Goal: Check status

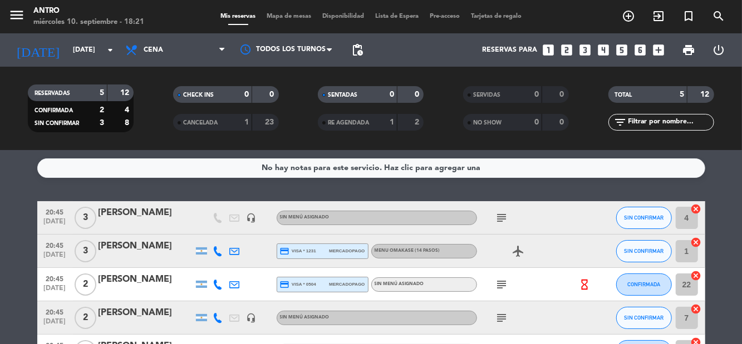
click at [504, 312] on icon "subject" at bounding box center [501, 318] width 13 height 13
click at [501, 281] on icon "subject" at bounding box center [501, 284] width 13 height 13
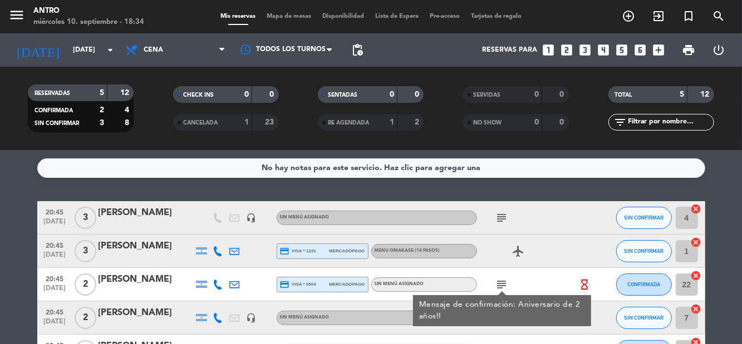
scroll to position [26, 0]
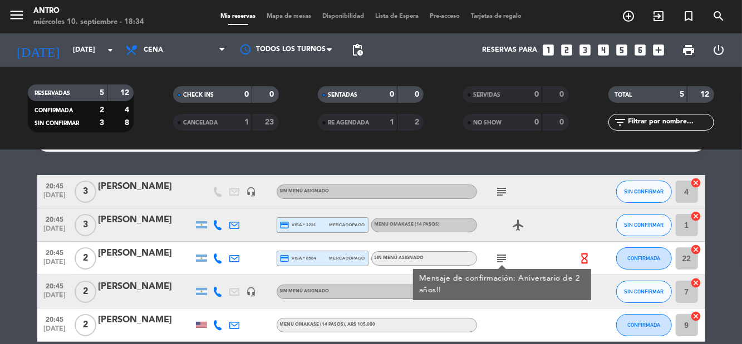
click at [519, 231] on icon "airplanemode_active" at bounding box center [518, 225] width 13 height 13
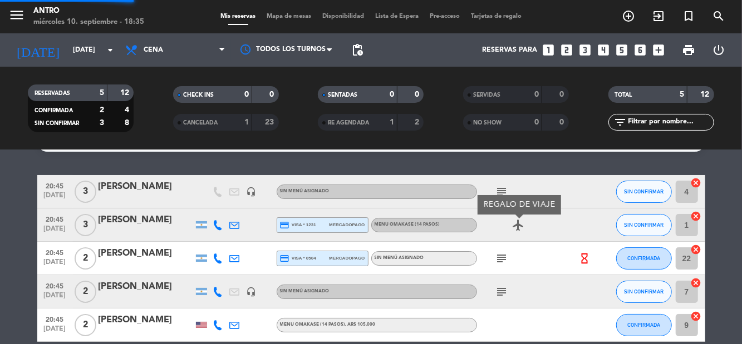
click at [503, 292] on icon "subject" at bounding box center [501, 291] width 13 height 13
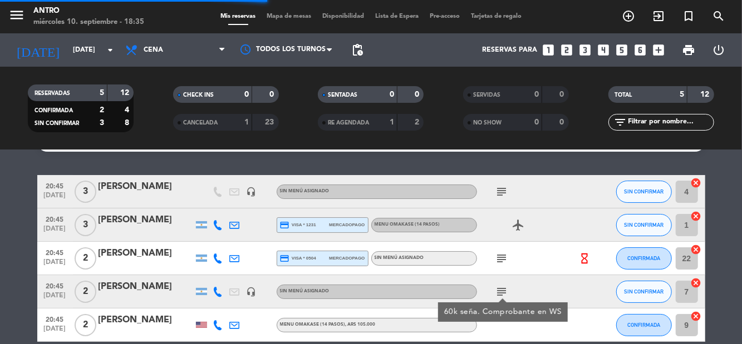
click at [503, 259] on icon "subject" at bounding box center [501, 258] width 13 height 13
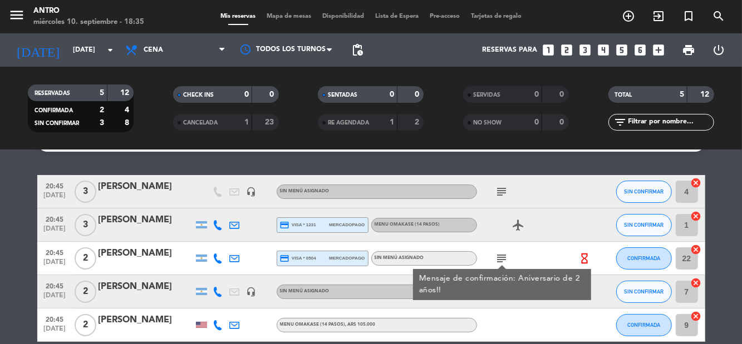
click at [514, 342] on div "No hay notas para este servicio. Haz clic para agregar una 20:45 [DATE] 3 [PERS…" at bounding box center [371, 247] width 742 height 194
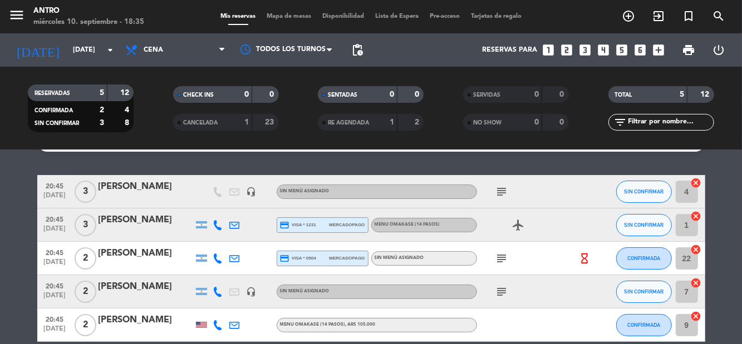
click at [506, 294] on icon "subject" at bounding box center [501, 291] width 13 height 13
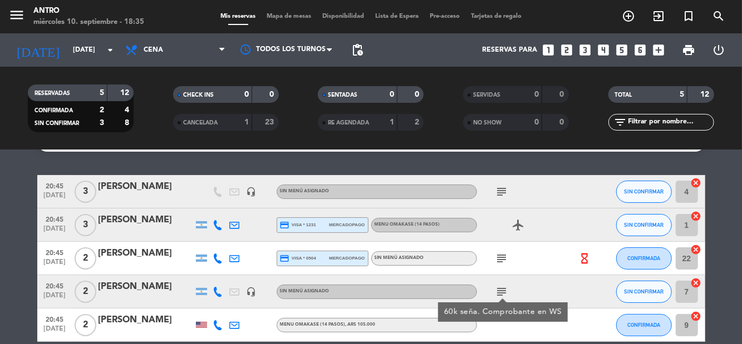
click at [497, 344] on div "No hay notas para este servicio. Haz clic para agregar una 20:45 [DATE] 3 [PERS…" at bounding box center [371, 247] width 742 height 194
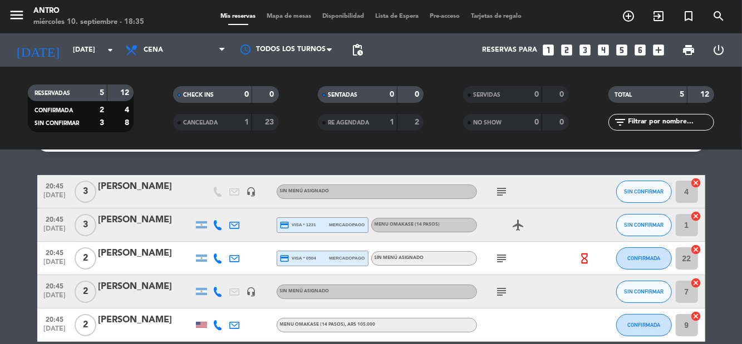
click at [503, 264] on icon "subject" at bounding box center [501, 258] width 13 height 13
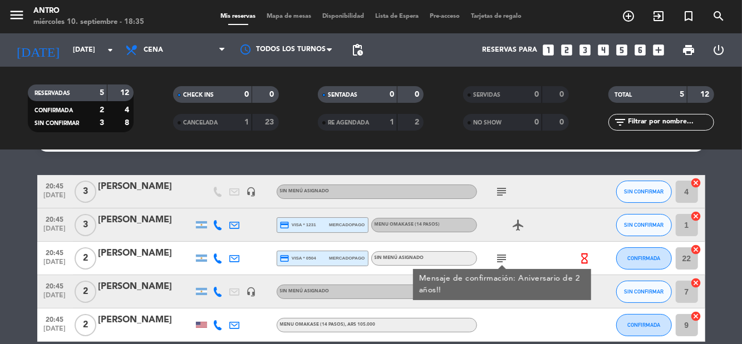
click at [499, 344] on div "No hay notas para este servicio. Haz clic para agregar una 20:45 [DATE] 3 [PERS…" at bounding box center [371, 247] width 742 height 194
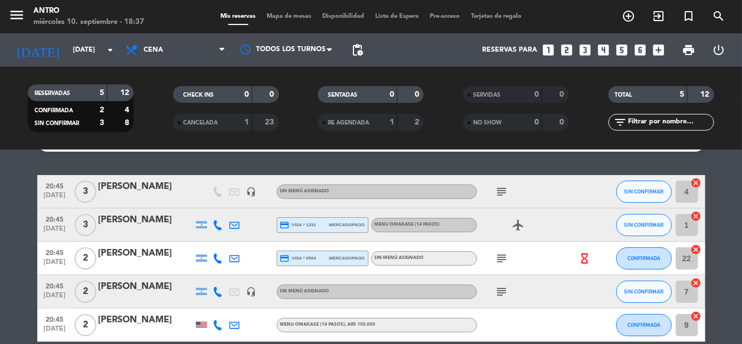
click at [499, 207] on div "subject" at bounding box center [527, 191] width 100 height 33
click at [507, 195] on icon "subject" at bounding box center [501, 191] width 13 height 13
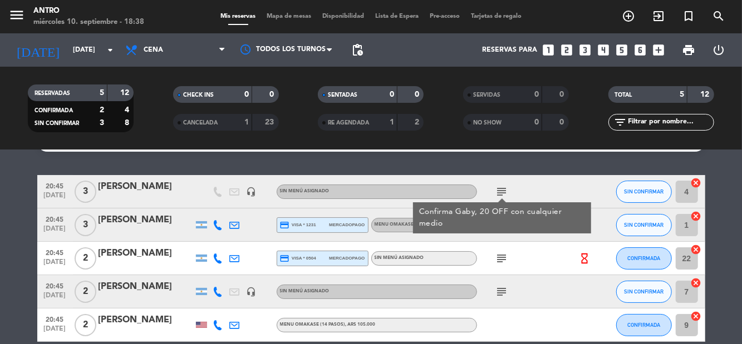
click at [539, 318] on div at bounding box center [527, 325] width 100 height 33
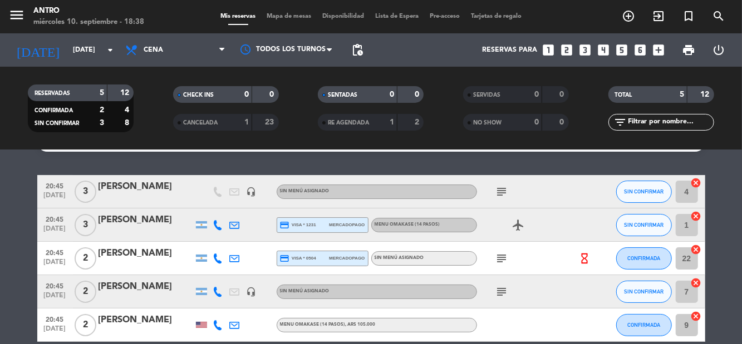
click at [497, 256] on icon "subject" at bounding box center [501, 258] width 13 height 13
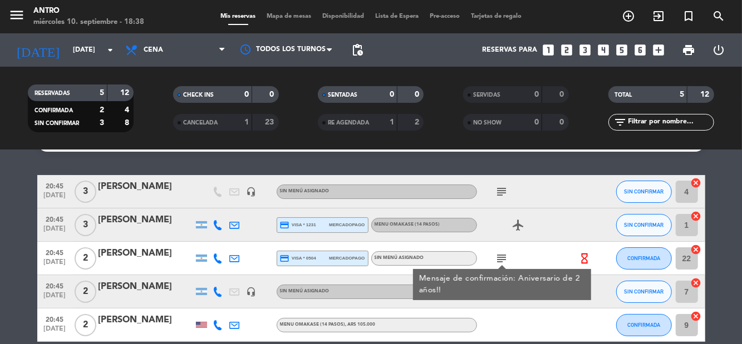
click at [518, 227] on icon "airplanemode_active" at bounding box center [518, 225] width 13 height 13
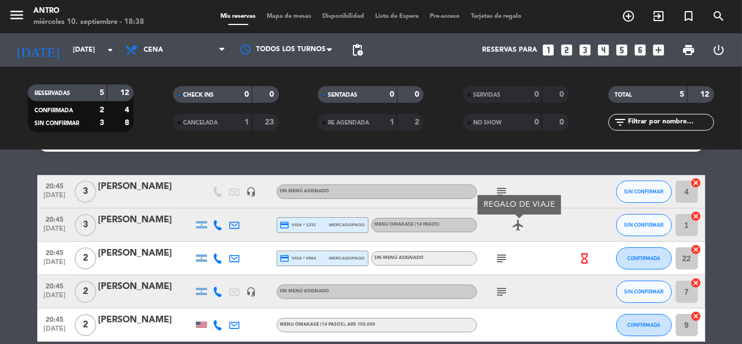
click at [579, 257] on icon "hourglass_empty" at bounding box center [584, 259] width 12 height 12
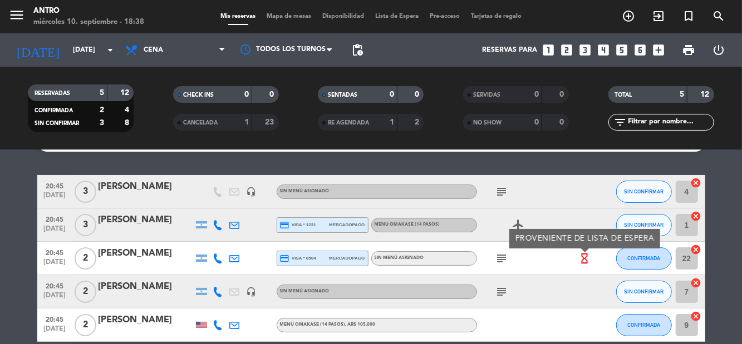
click at [495, 292] on icon "subject" at bounding box center [501, 291] width 13 height 13
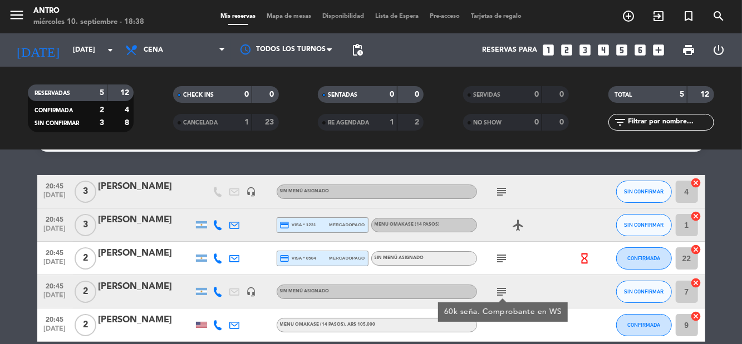
click at [529, 344] on div "No hay notas para este servicio. Haz clic para agregar una 20:45 [DATE] 3 [PERS…" at bounding box center [371, 247] width 742 height 194
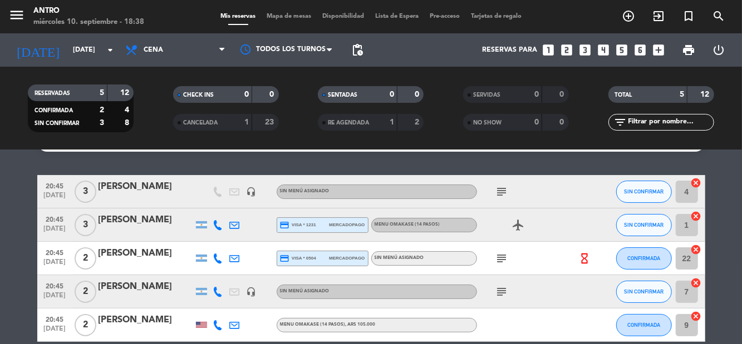
click at [506, 297] on icon "subject" at bounding box center [501, 291] width 13 height 13
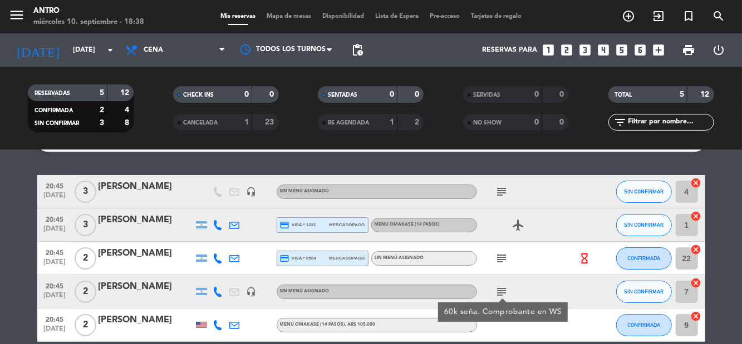
click at [547, 344] on div "No hay notas para este servicio. Haz clic para agregar una 20:45 [DATE] 3 [PERS…" at bounding box center [371, 247] width 742 height 194
